Goal: Task Accomplishment & Management: Manage account settings

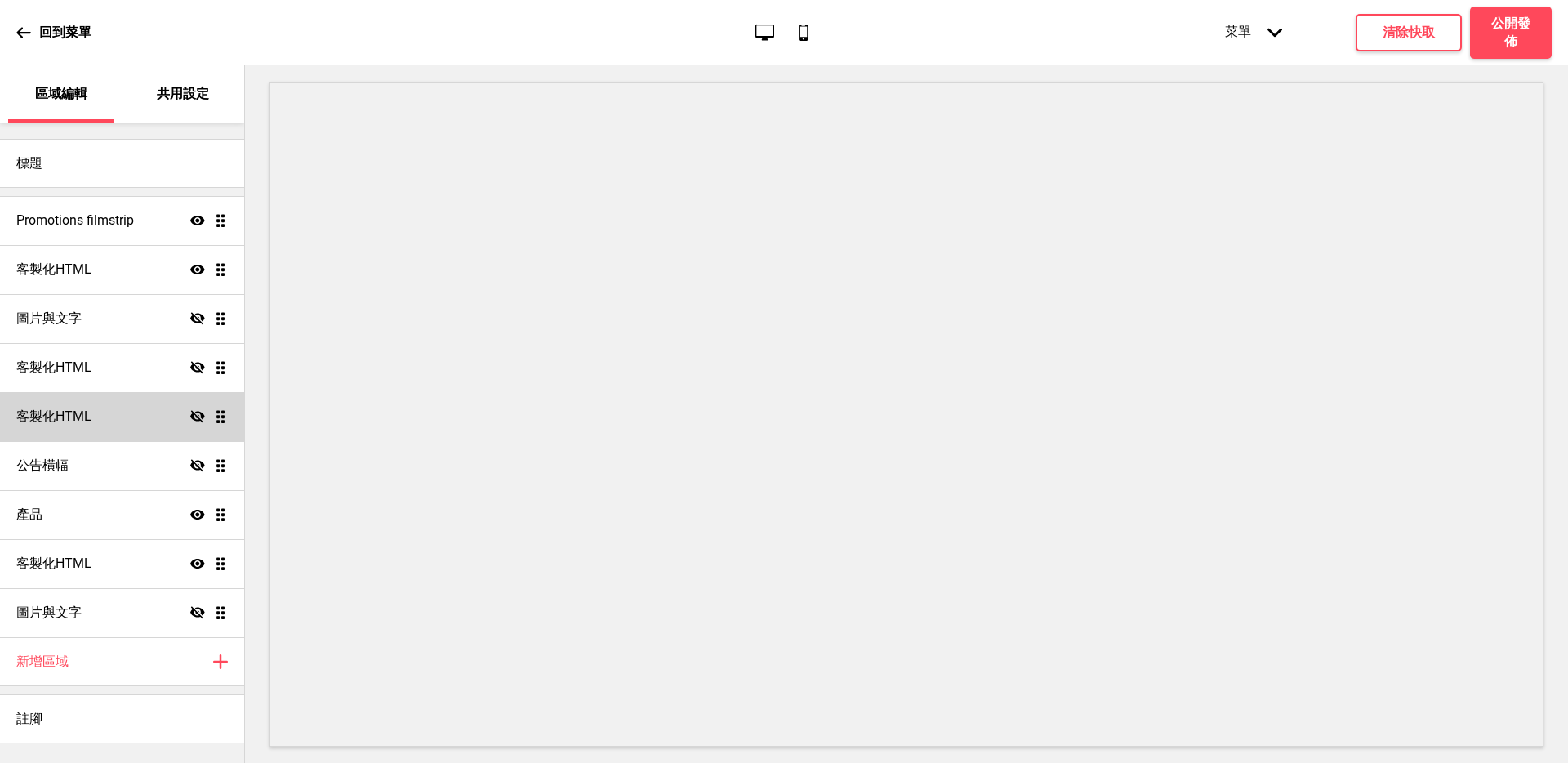
click at [198, 414] on icon at bounding box center [198, 416] width 15 height 12
click at [198, 414] on icon "顯示" at bounding box center [198, 417] width 15 height 15
click at [91, 313] on div "圖片與文字 隱藏 拖曳" at bounding box center [122, 319] width 244 height 49
select select "center"
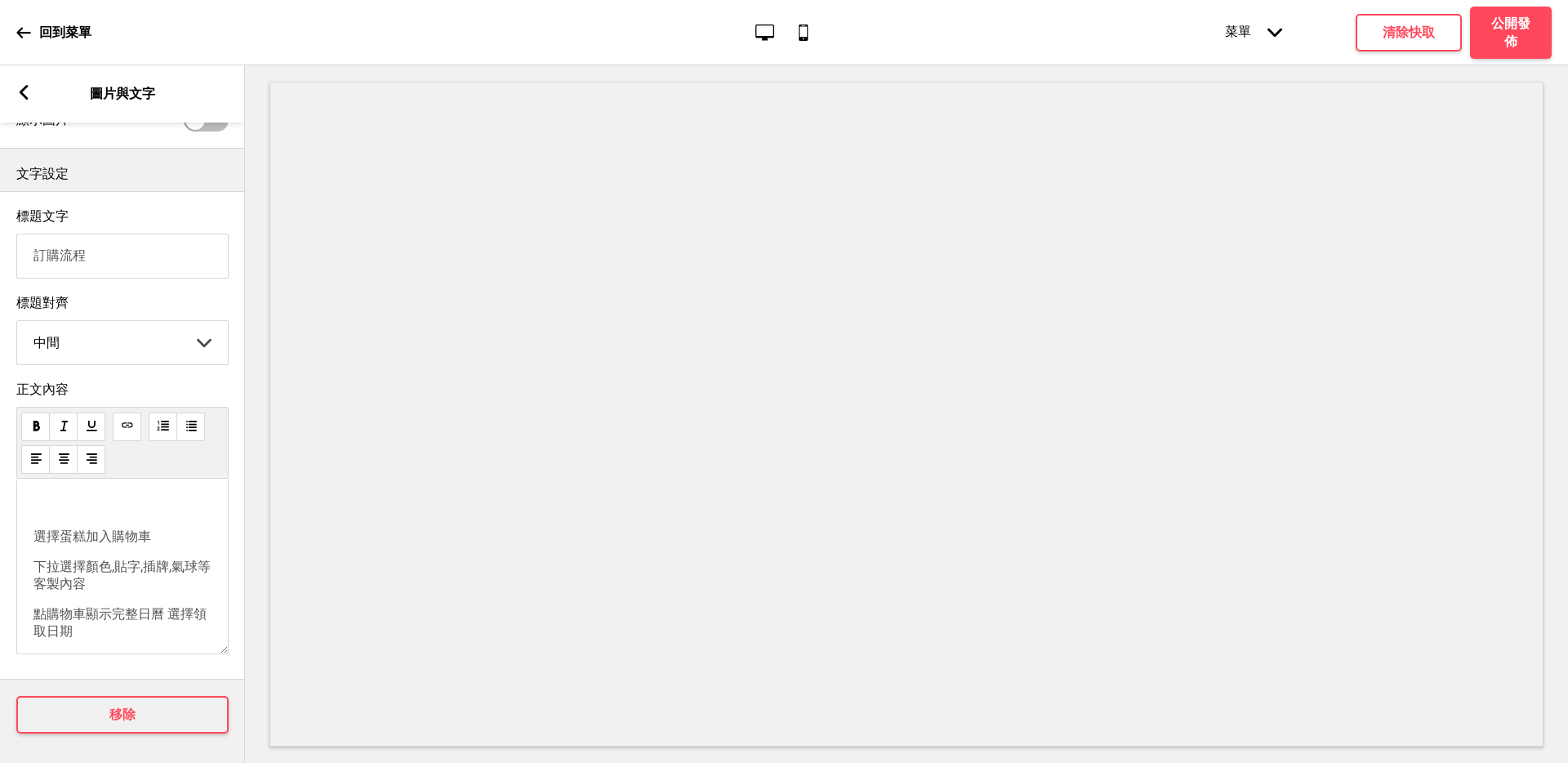
scroll to position [92, 0]
click at [21, 87] on rect at bounding box center [24, 93] width 15 height 15
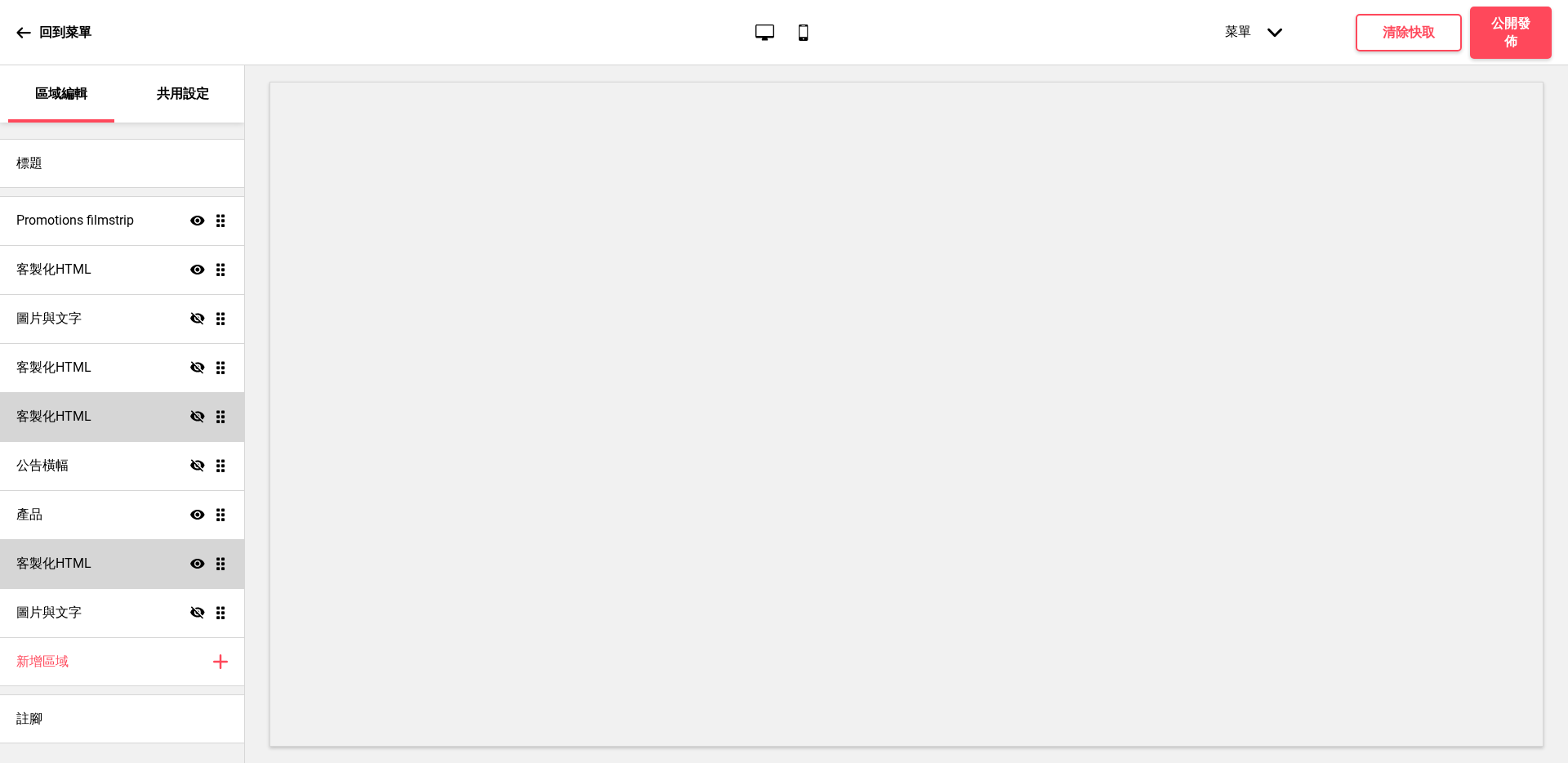
click at [69, 572] on h4 "客製化HTML" at bounding box center [53, 564] width 75 height 18
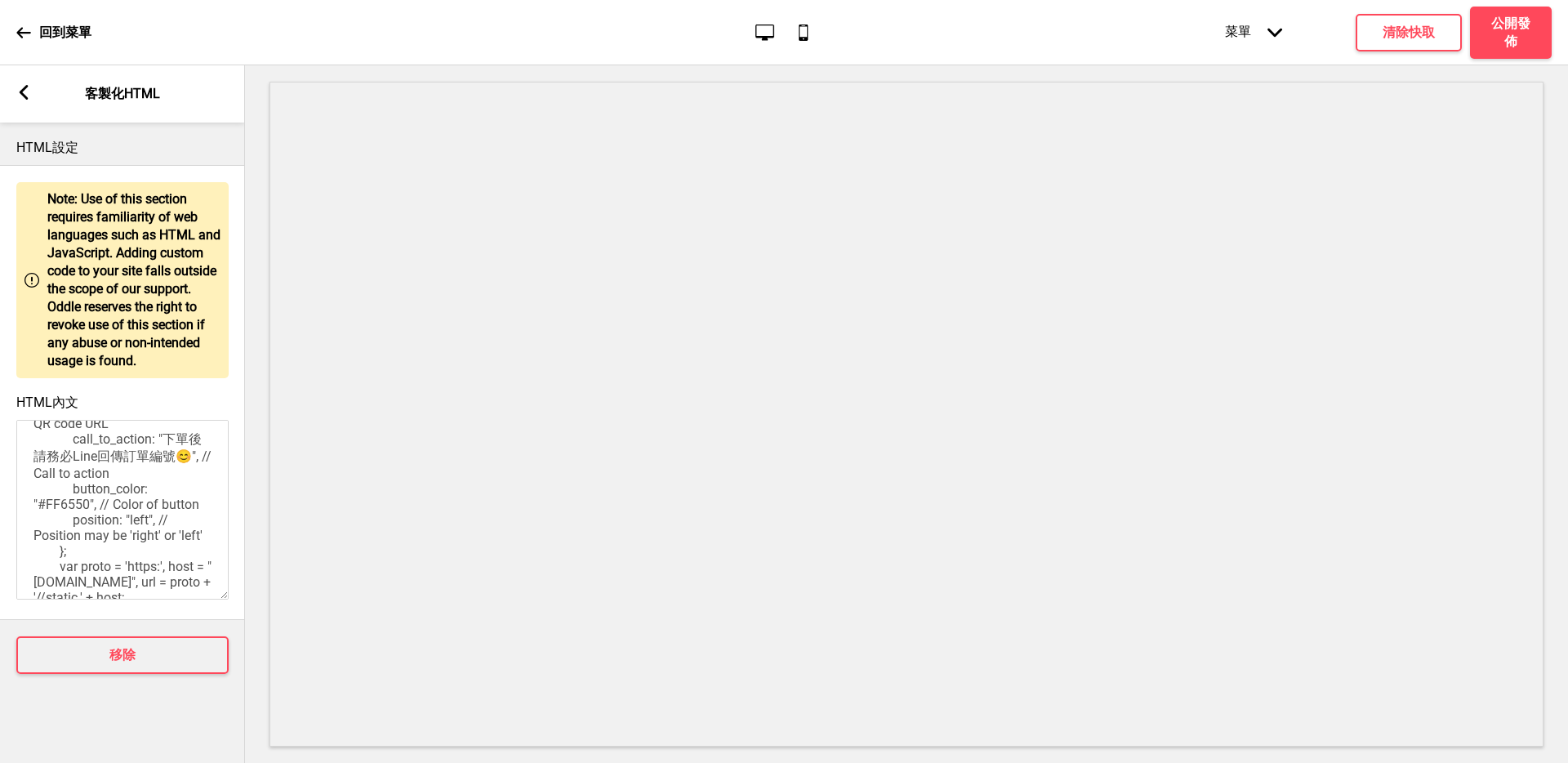
scroll to position [0, 0]
click at [18, 93] on rect at bounding box center [24, 93] width 15 height 15
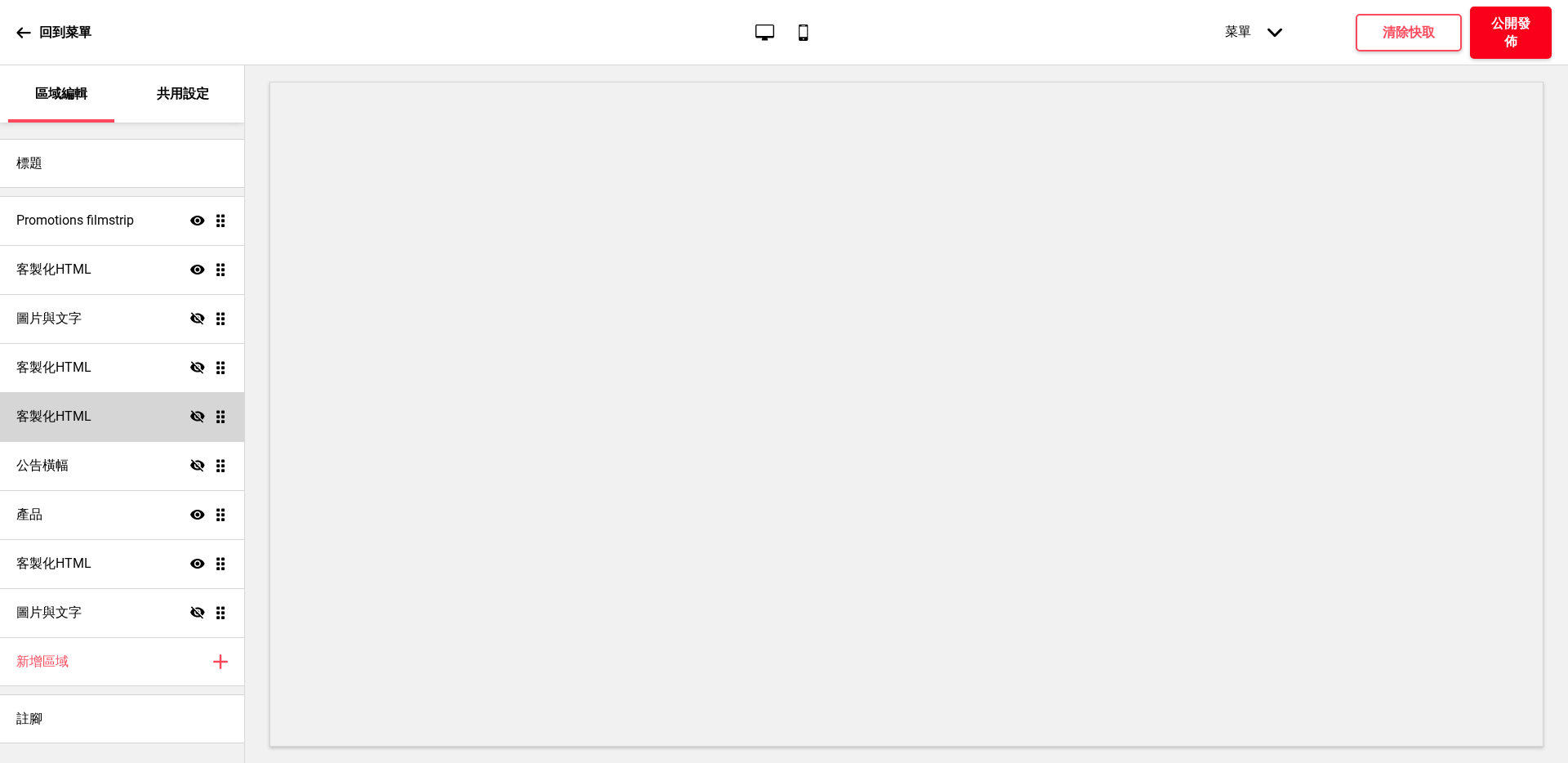
click at [1507, 38] on h4 "公開發佈" at bounding box center [1511, 33] width 49 height 36
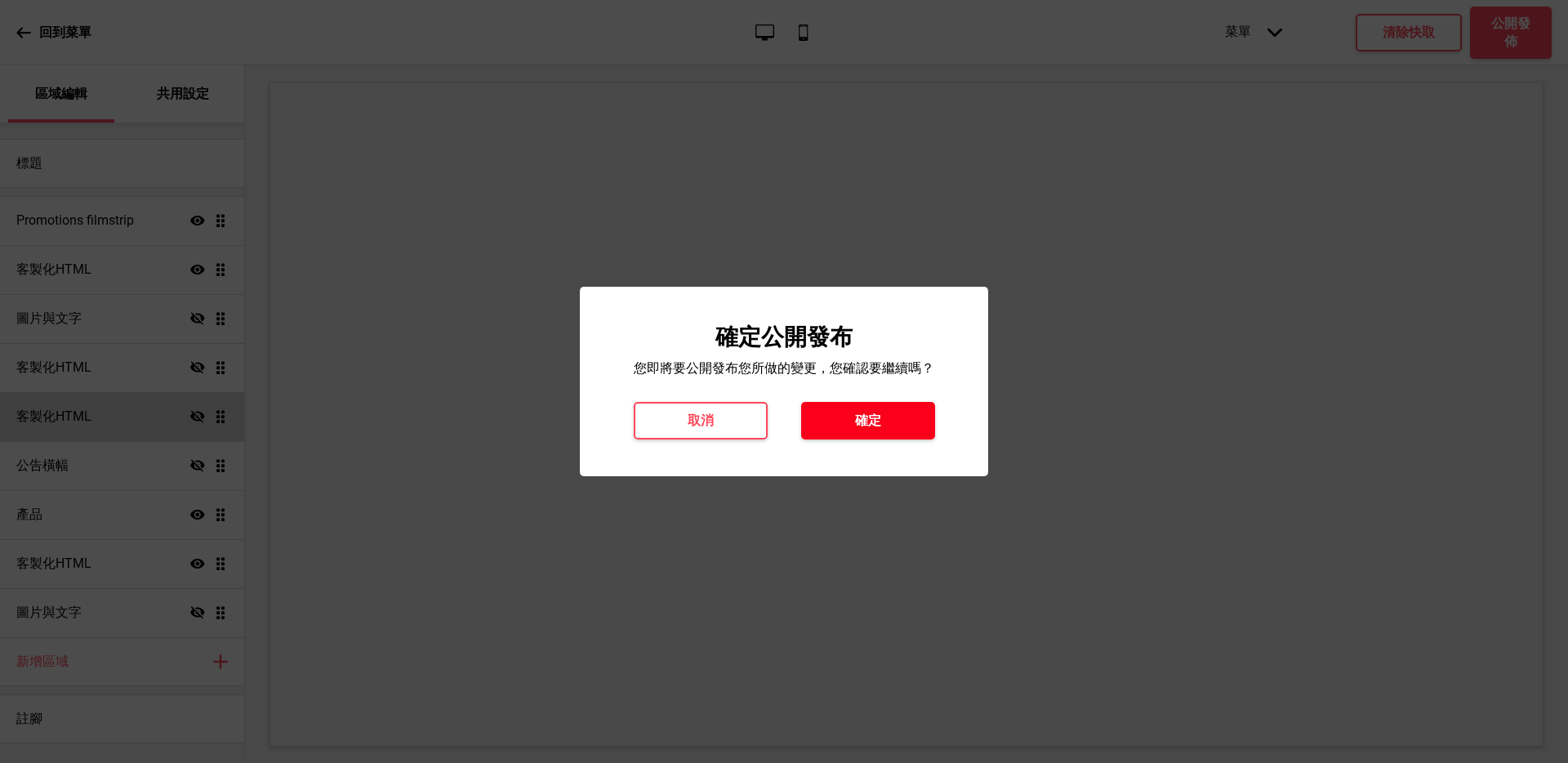
click at [912, 421] on button "確定" at bounding box center [869, 421] width 134 height 38
